Goal: Information Seeking & Learning: Learn about a topic

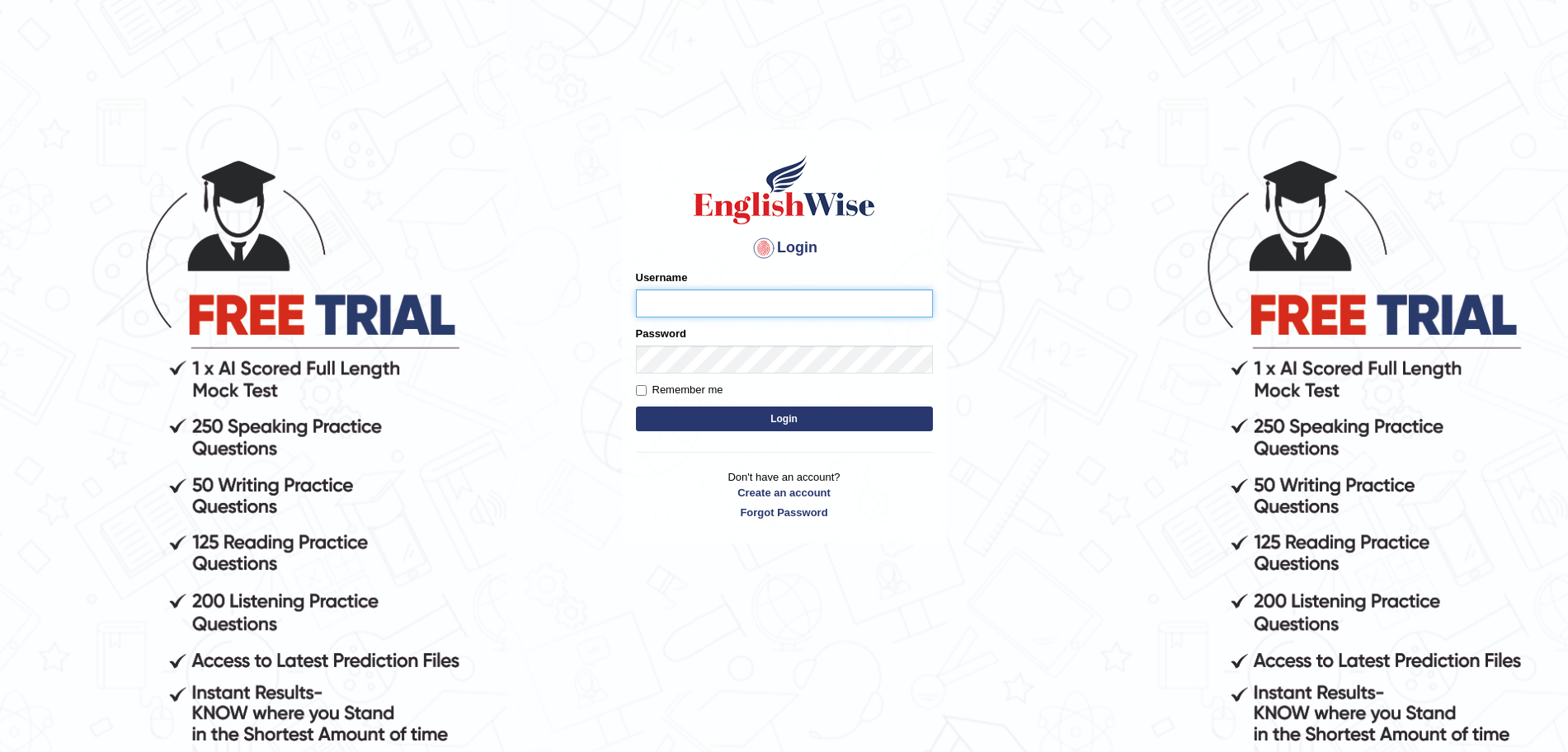
click at [739, 297] on input "Username" at bounding box center [784, 303] width 297 height 28
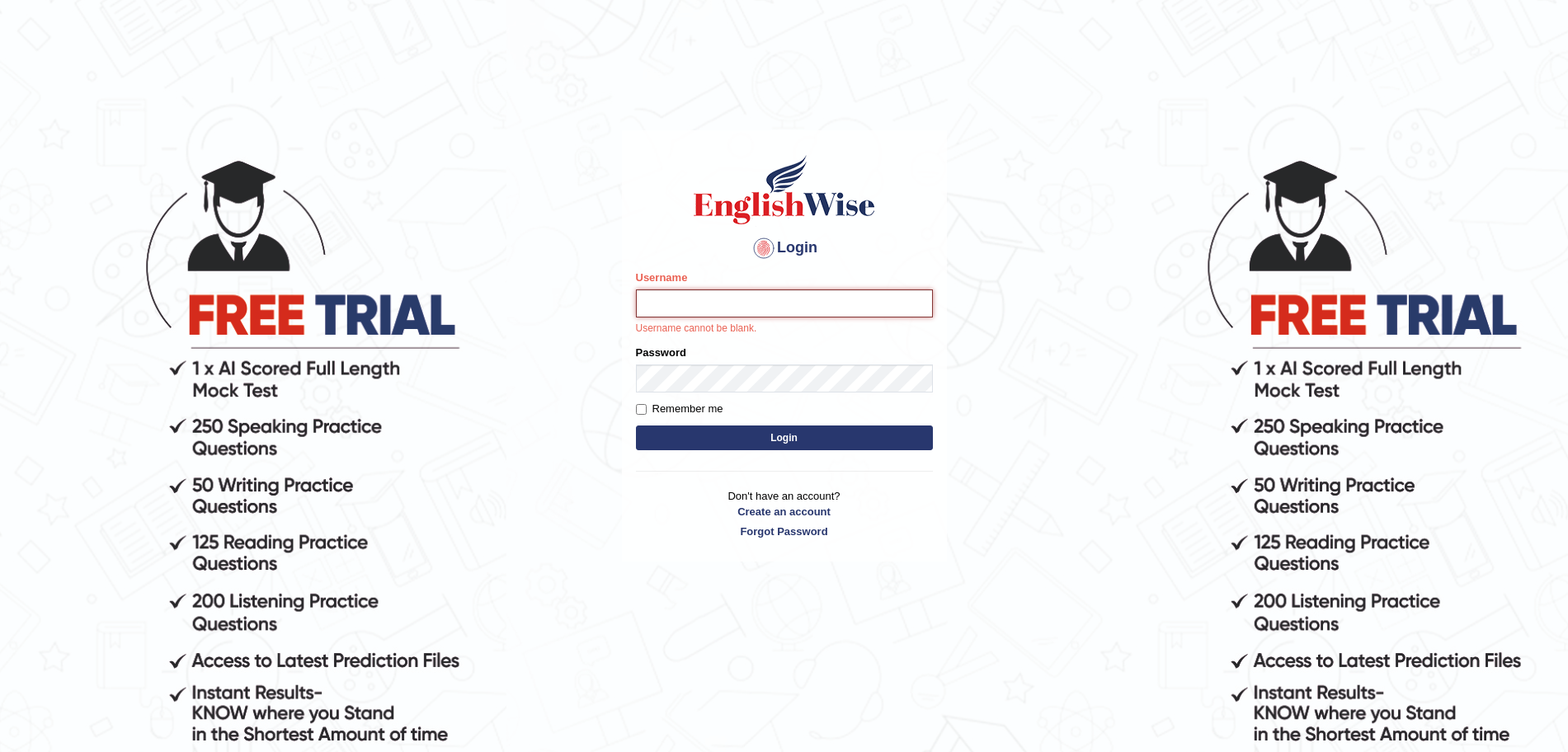
type input "surajshrestha100"
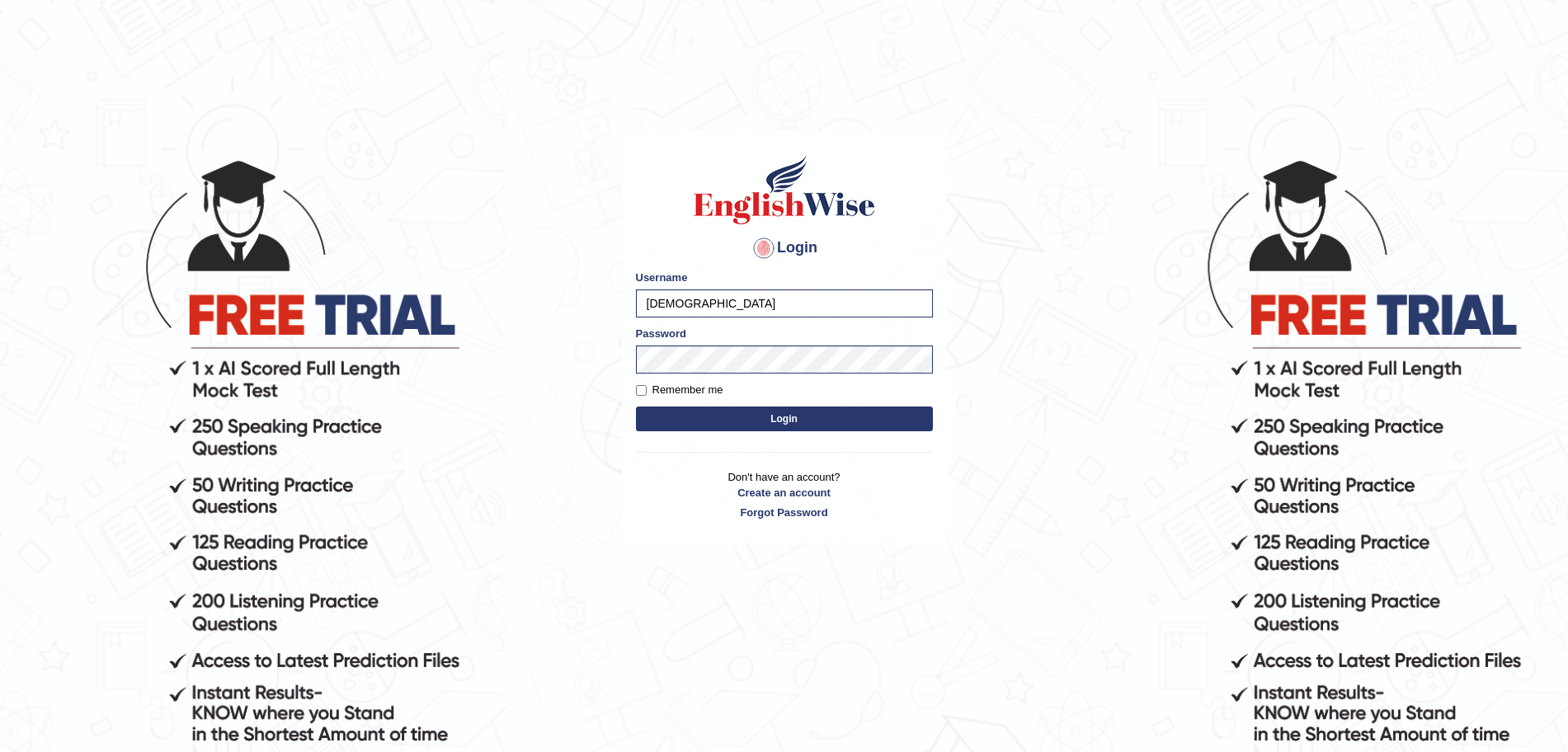
click at [742, 415] on button "Login" at bounding box center [784, 418] width 297 height 24
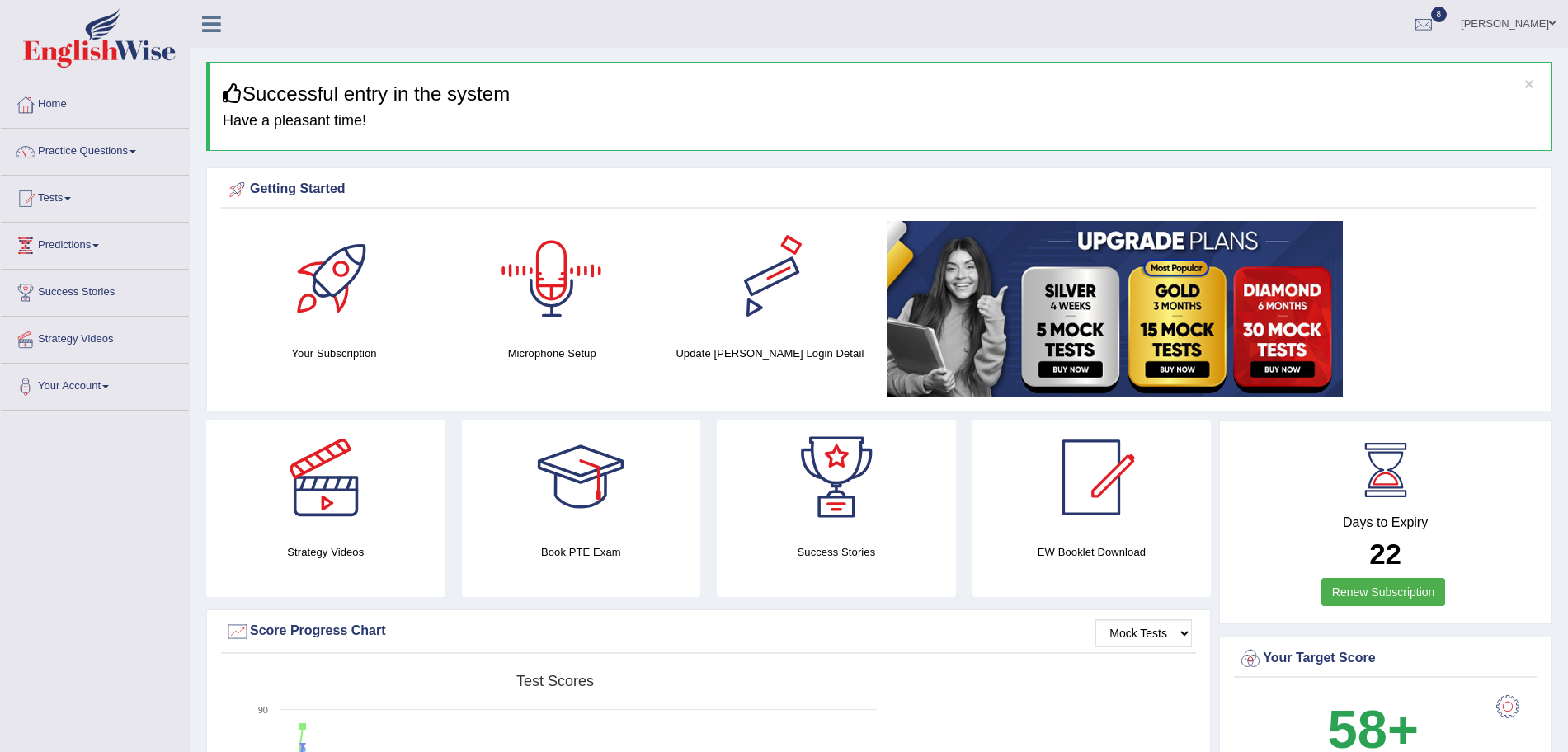
click at [1546, 263] on div "Getting Started Your Subscription Microphone Setup Update Pearson Login Detail ×" at bounding box center [878, 290] width 1346 height 244
click at [109, 134] on link "Practice Questions" at bounding box center [95, 149] width 188 height 41
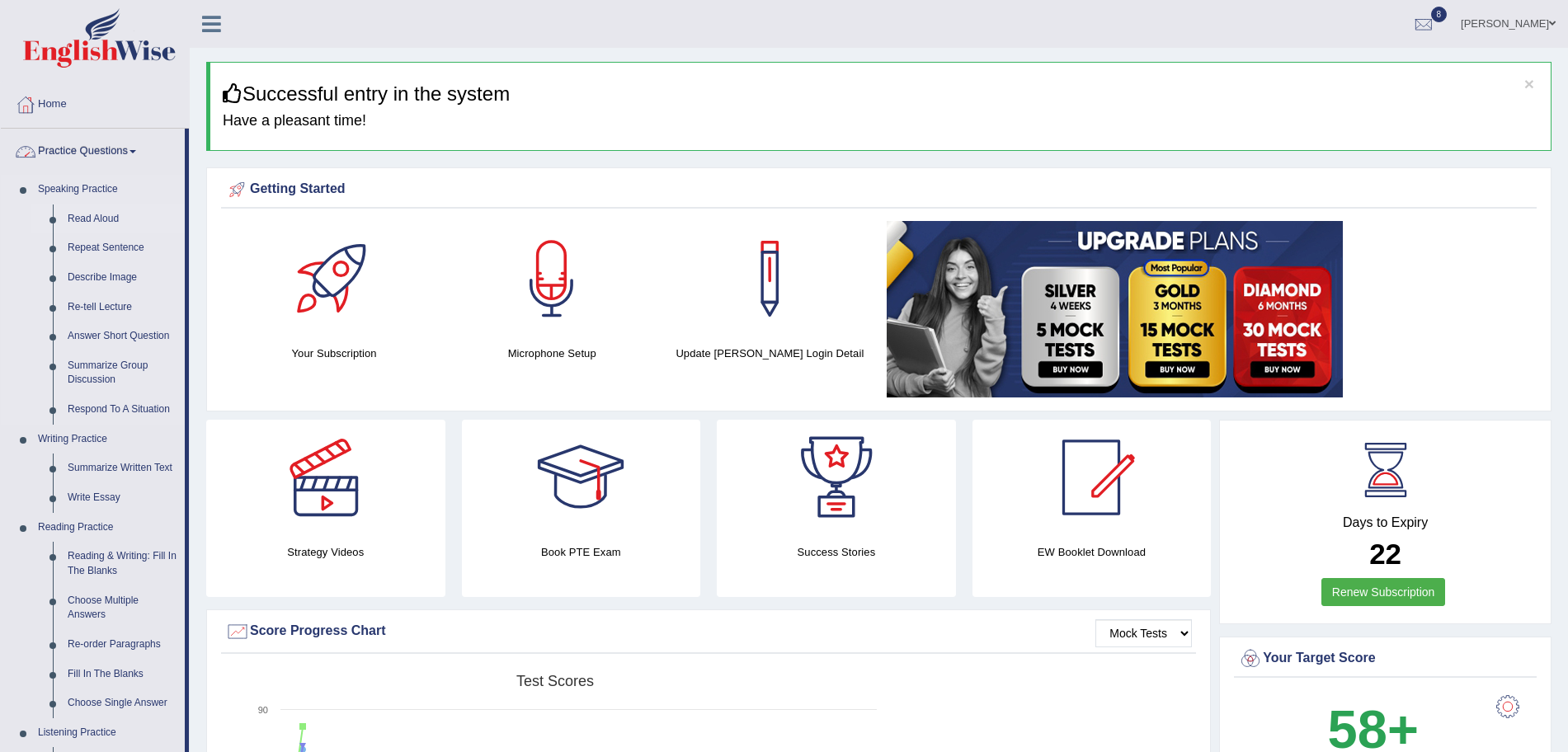
click at [100, 215] on link "Read Aloud" at bounding box center [123, 219] width 125 height 29
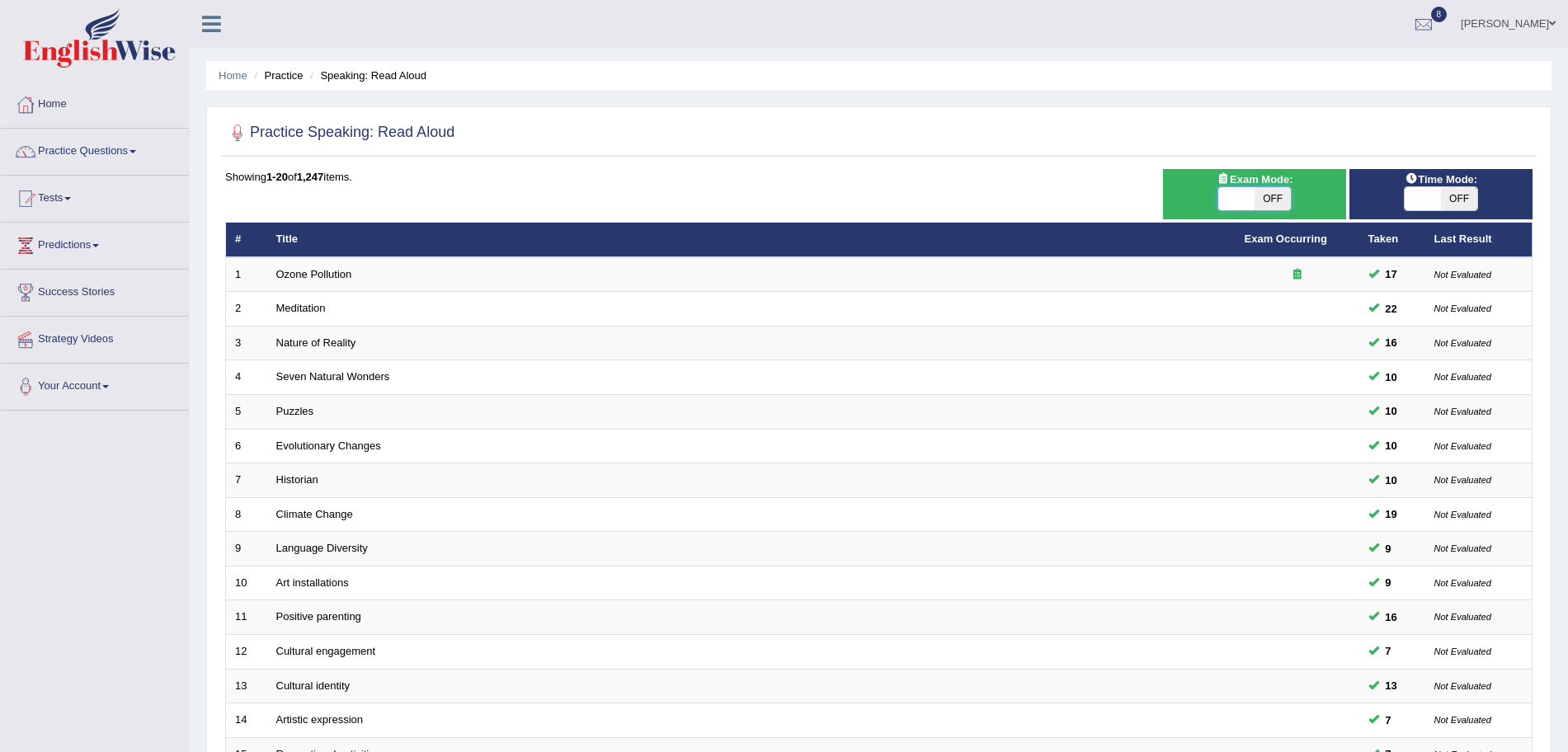
click at [1226, 191] on span at bounding box center [1235, 199] width 36 height 23
checkbox input "true"
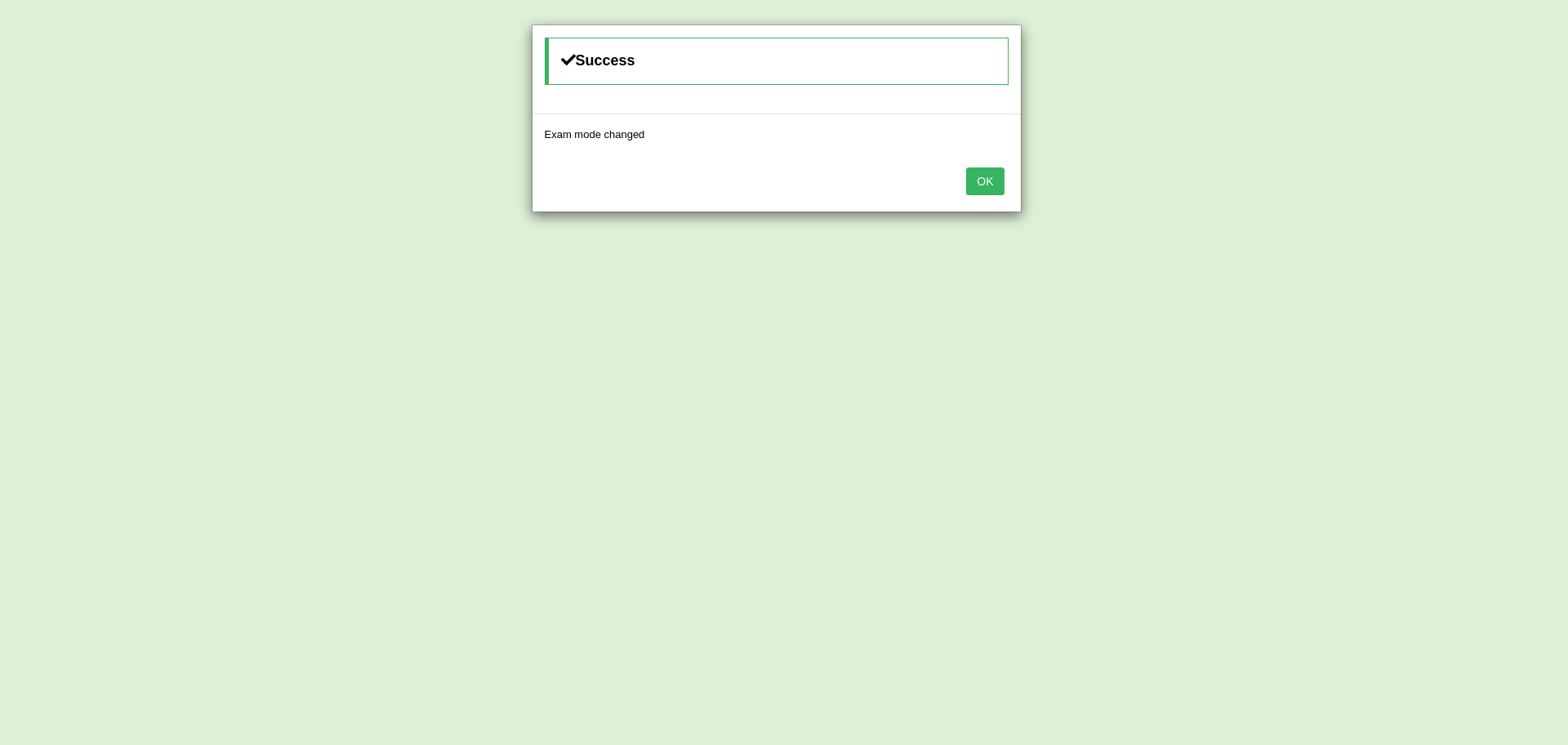
click at [981, 191] on button "OK" at bounding box center [984, 181] width 38 height 28
